Goal: Task Accomplishment & Management: Manage account settings

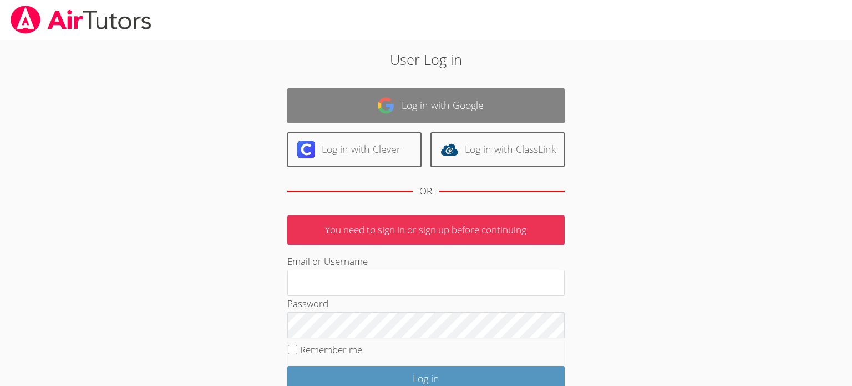
click at [498, 108] on link "Log in with Google" at bounding box center [425, 105] width 277 height 35
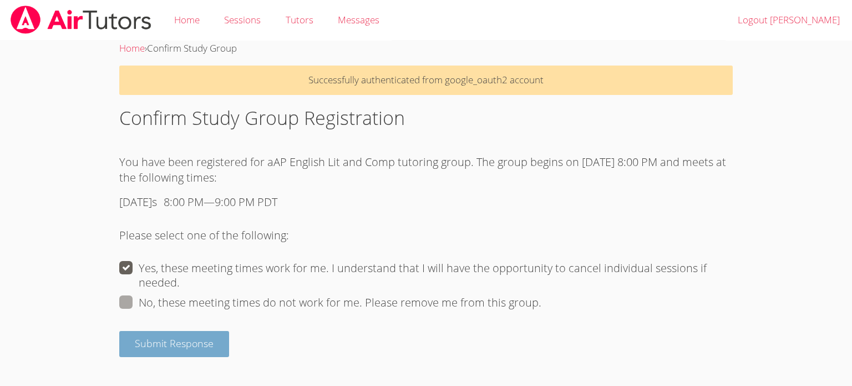
click at [213, 340] on button "Submit Response" at bounding box center [174, 344] width 110 height 26
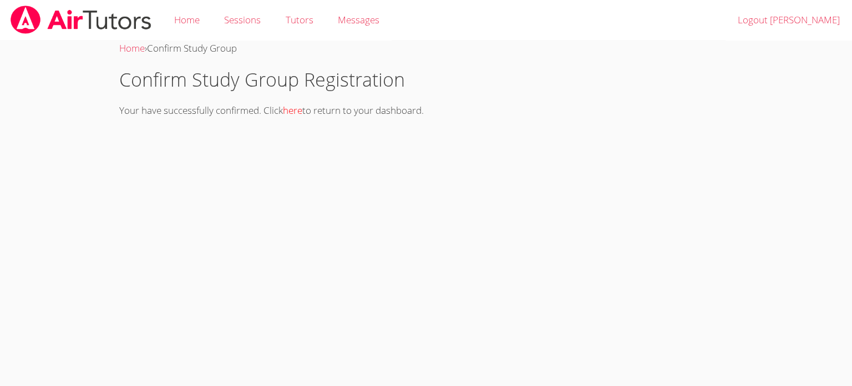
click at [302, 112] on link "here" at bounding box center [292, 110] width 19 height 13
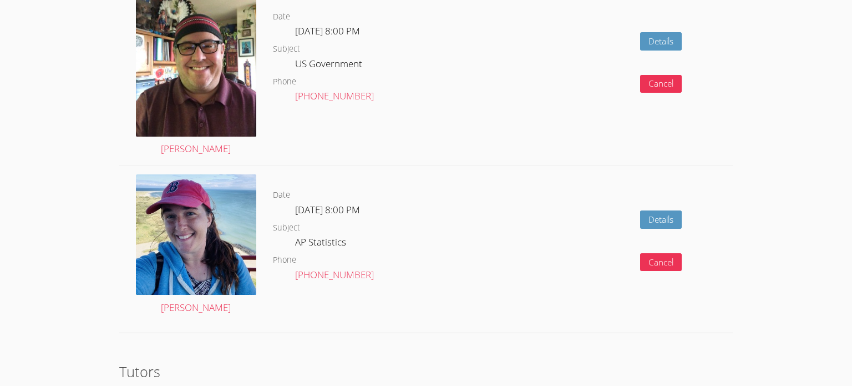
scroll to position [2042, 0]
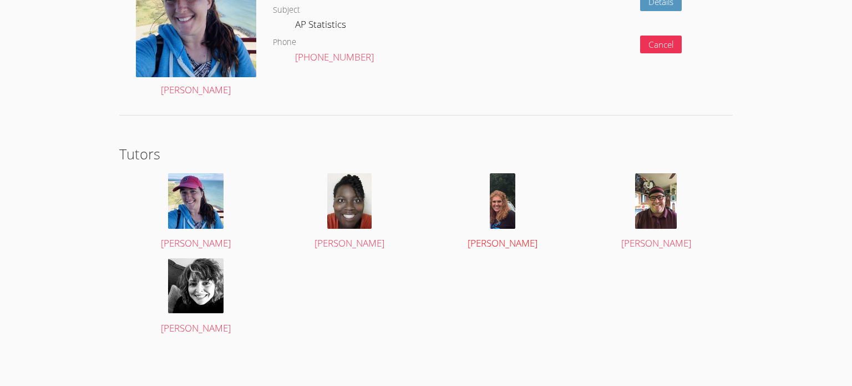
click at [502, 181] on img at bounding box center [503, 200] width 26 height 55
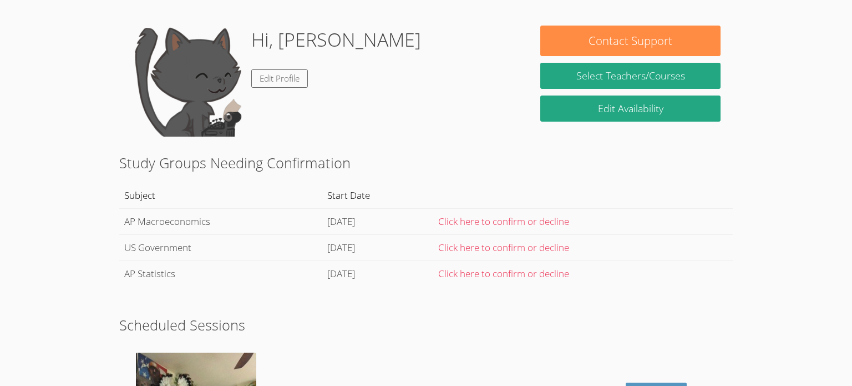
scroll to position [46, 0]
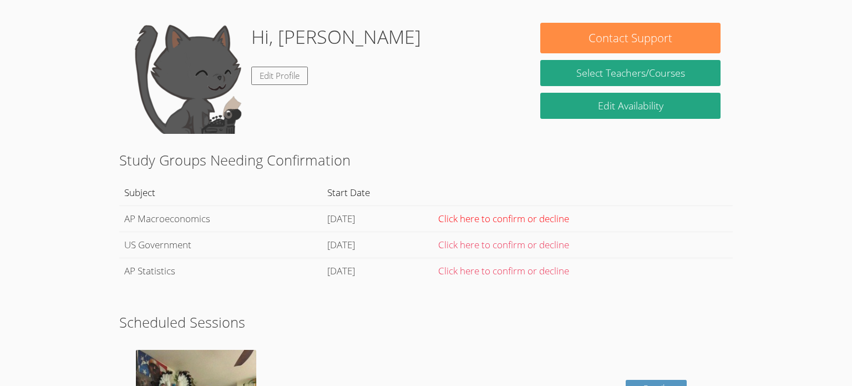
click at [531, 218] on link "Click here to confirm or decline" at bounding box center [503, 218] width 131 height 13
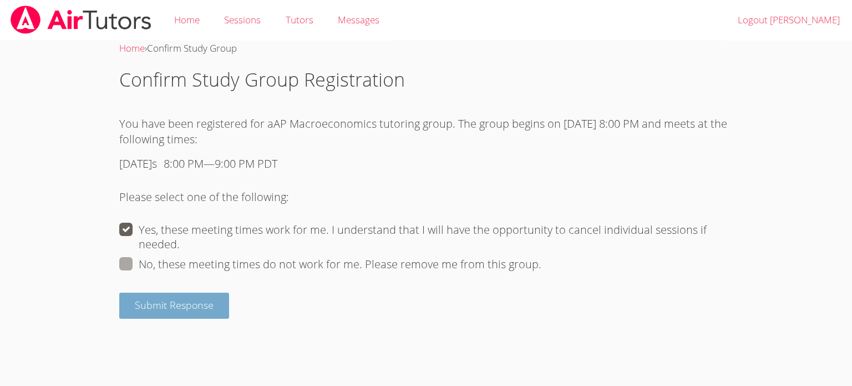
click at [211, 302] on span "Submit Response" at bounding box center [174, 304] width 79 height 13
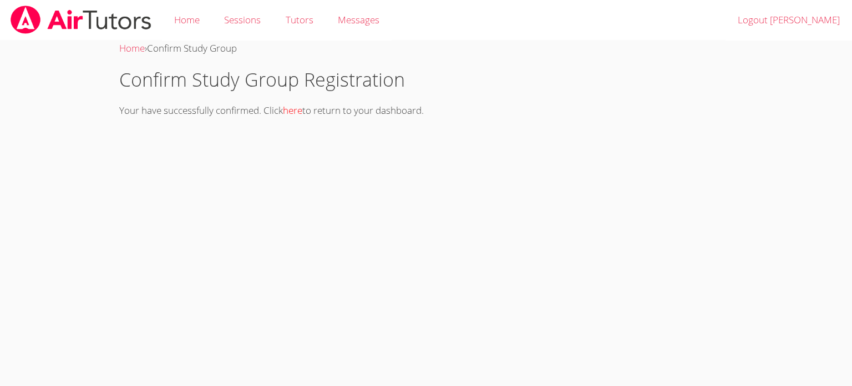
click at [298, 110] on link "here" at bounding box center [292, 110] width 19 height 13
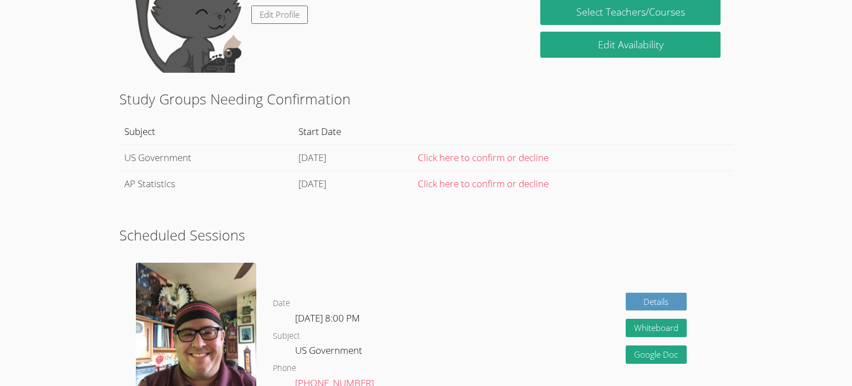
scroll to position [106, 0]
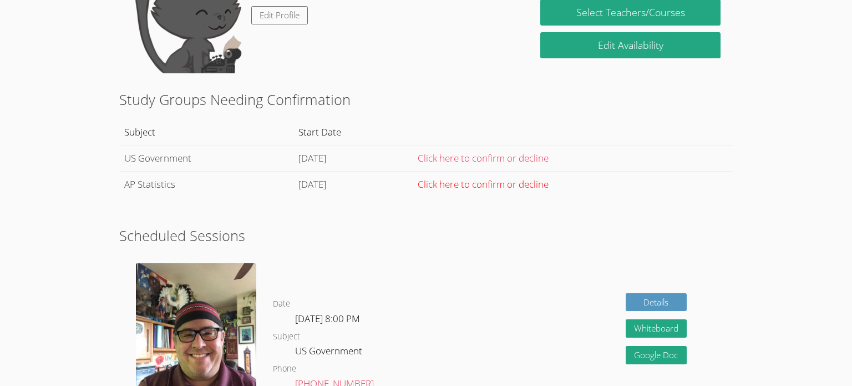
click at [514, 184] on link "Click here to confirm or decline" at bounding box center [483, 184] width 131 height 13
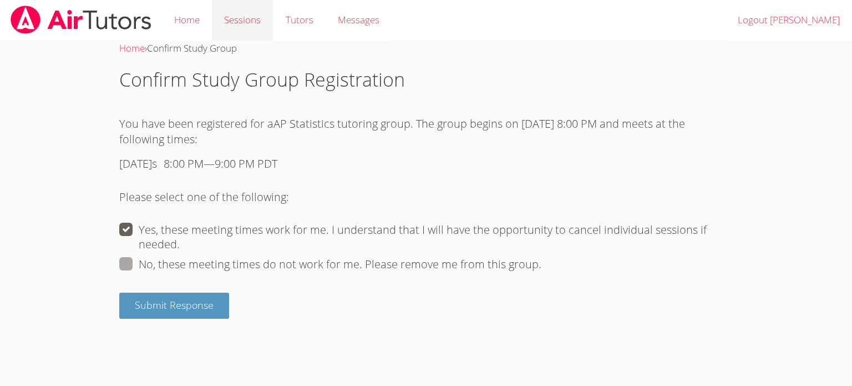
click at [256, 13] on link "Sessions" at bounding box center [242, 20] width 61 height 41
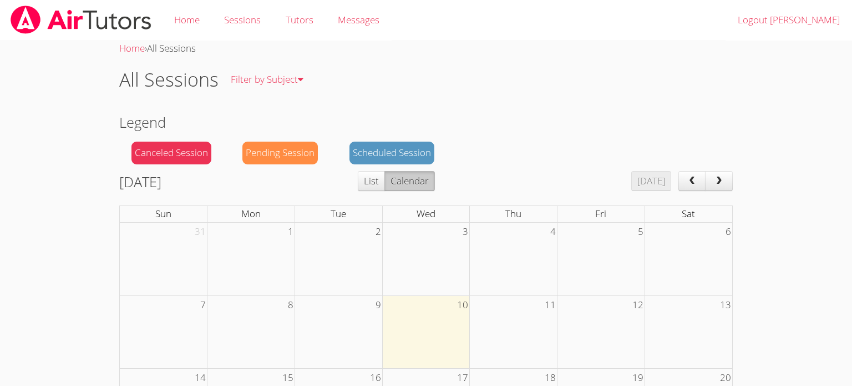
click at [297, 145] on div "Pending Session" at bounding box center [280, 153] width 75 height 23
click at [297, 148] on div "Pending Session" at bounding box center [280, 153] width 75 height 23
click at [717, 174] on button "next" at bounding box center [719, 181] width 28 height 20
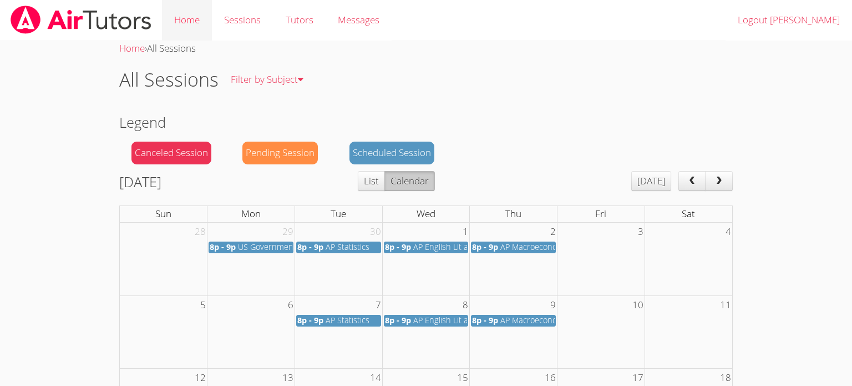
click at [199, 14] on link "Home" at bounding box center [187, 20] width 50 height 41
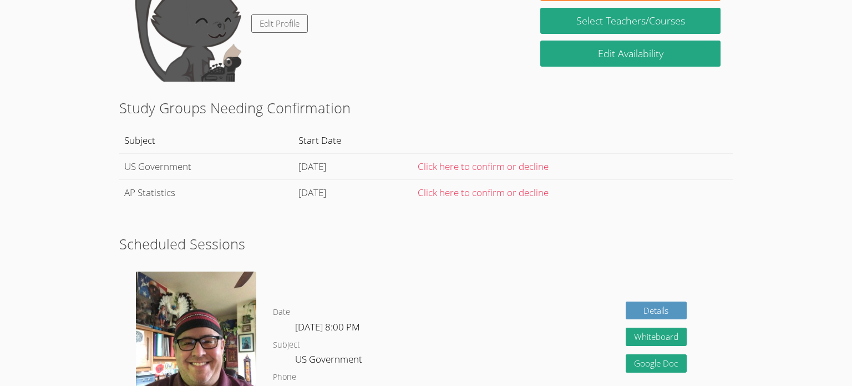
scroll to position [97, 0]
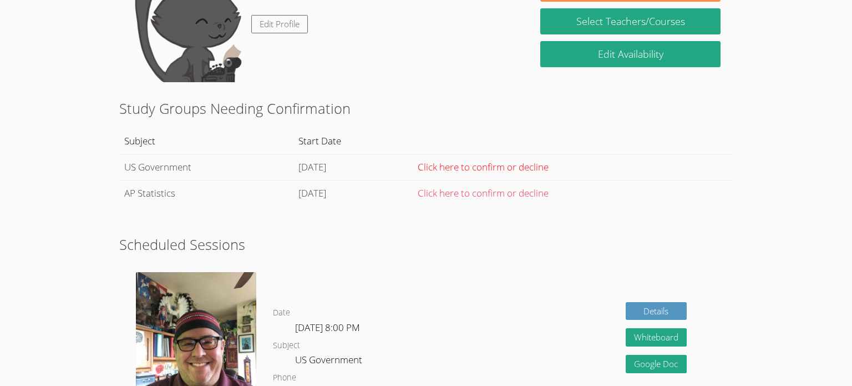
click at [508, 165] on link "Click here to confirm or decline" at bounding box center [483, 166] width 131 height 13
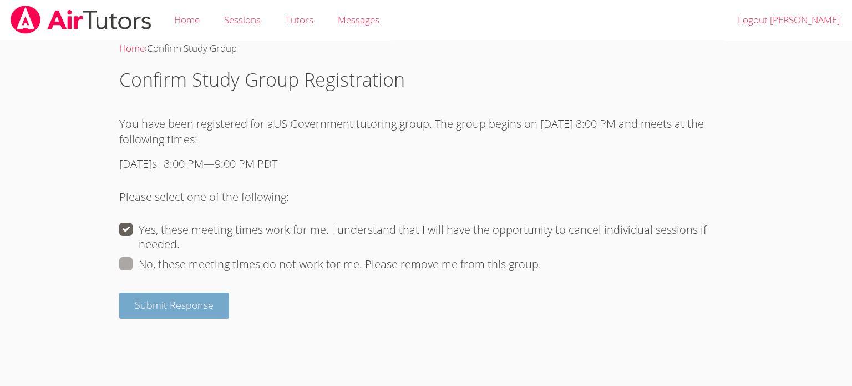
click at [199, 296] on button "Submit Response" at bounding box center [174, 305] width 110 height 26
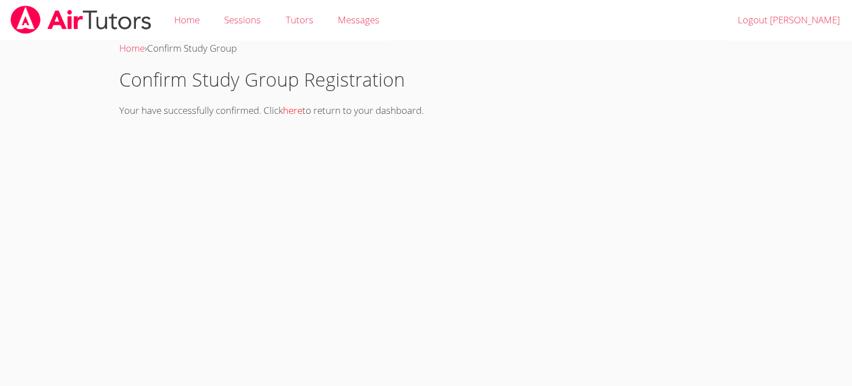
click at [300, 113] on link "here" at bounding box center [292, 110] width 19 height 13
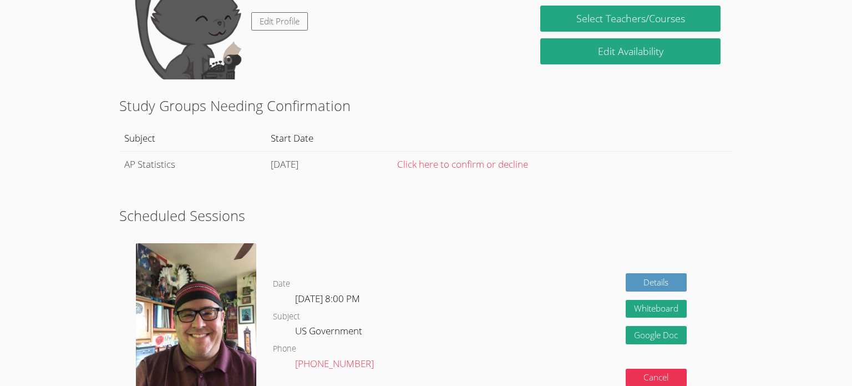
scroll to position [100, 0]
click at [521, 163] on link "Click here to confirm or decline" at bounding box center [462, 163] width 131 height 13
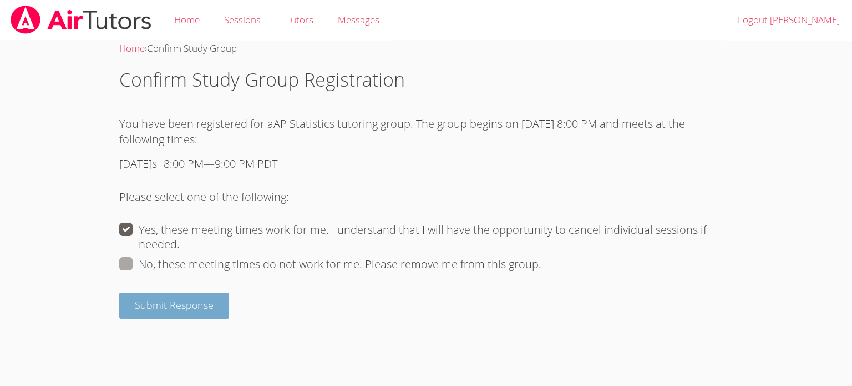
click at [215, 307] on button "Submit Response" at bounding box center [174, 305] width 110 height 26
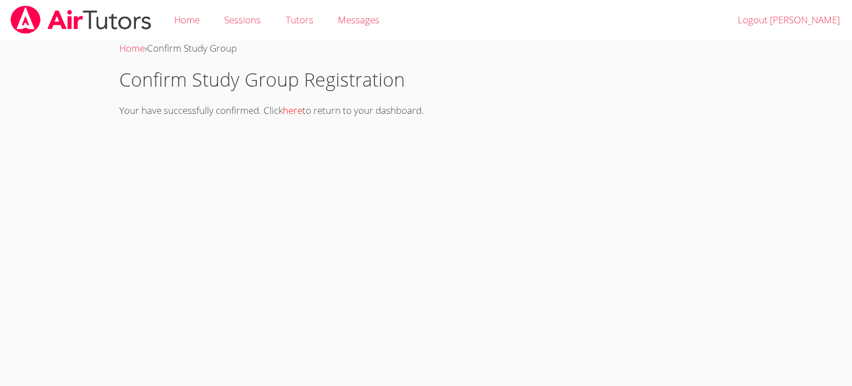
click at [301, 109] on link "here" at bounding box center [292, 110] width 19 height 13
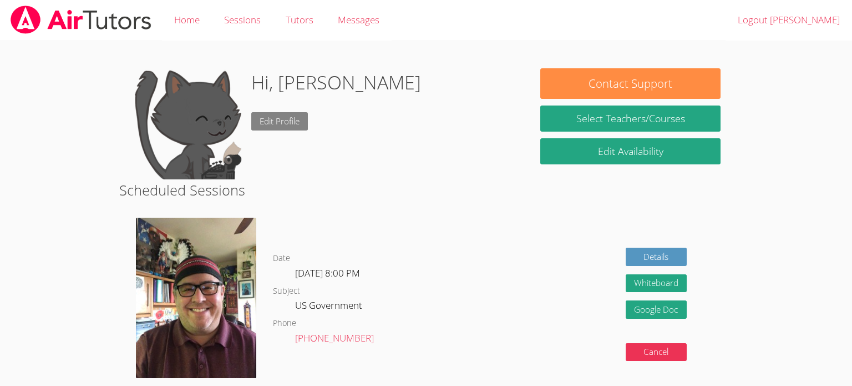
click at [270, 122] on link "Edit Profile" at bounding box center [279, 121] width 57 height 18
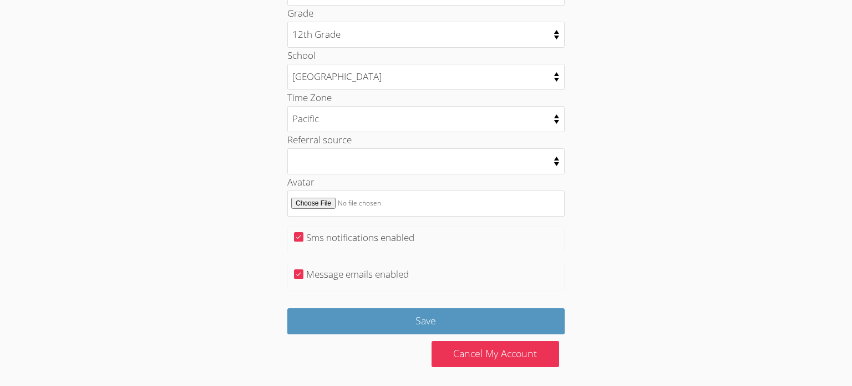
scroll to position [545, 0]
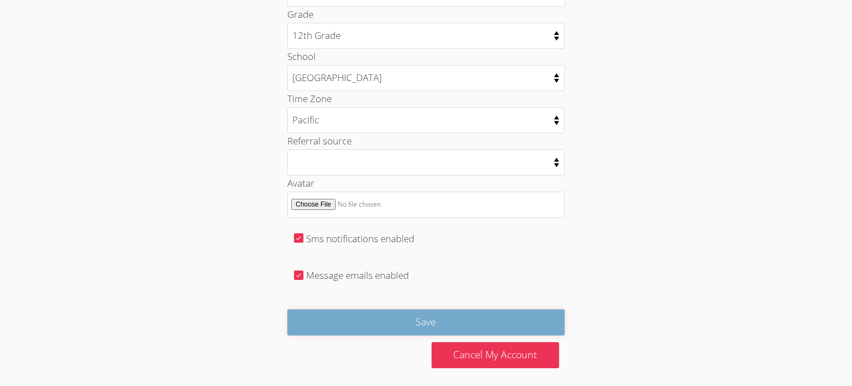
click at [416, 312] on input "Save" at bounding box center [425, 322] width 277 height 26
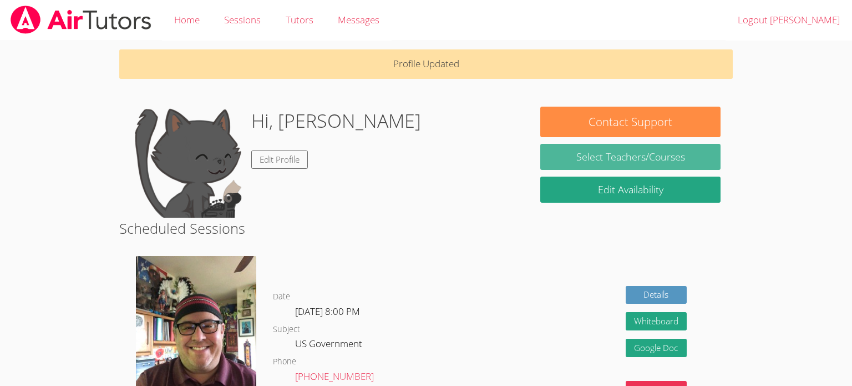
click at [618, 159] on link "Select Teachers/Courses" at bounding box center [631, 157] width 180 height 26
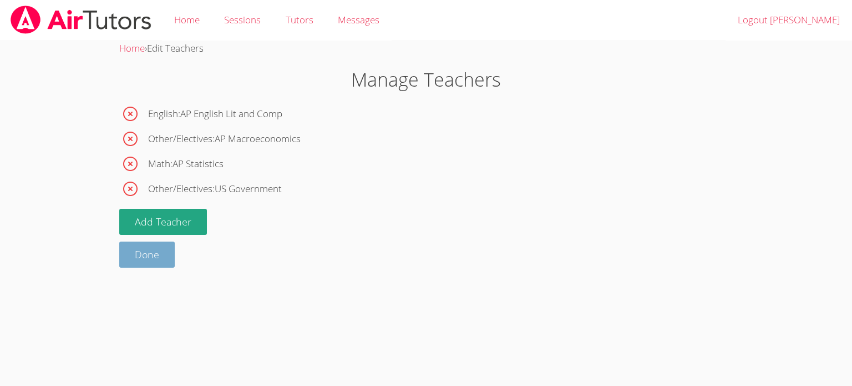
click at [161, 254] on link "Done" at bounding box center [146, 254] width 55 height 26
